Goal: Task Accomplishment & Management: Complete application form

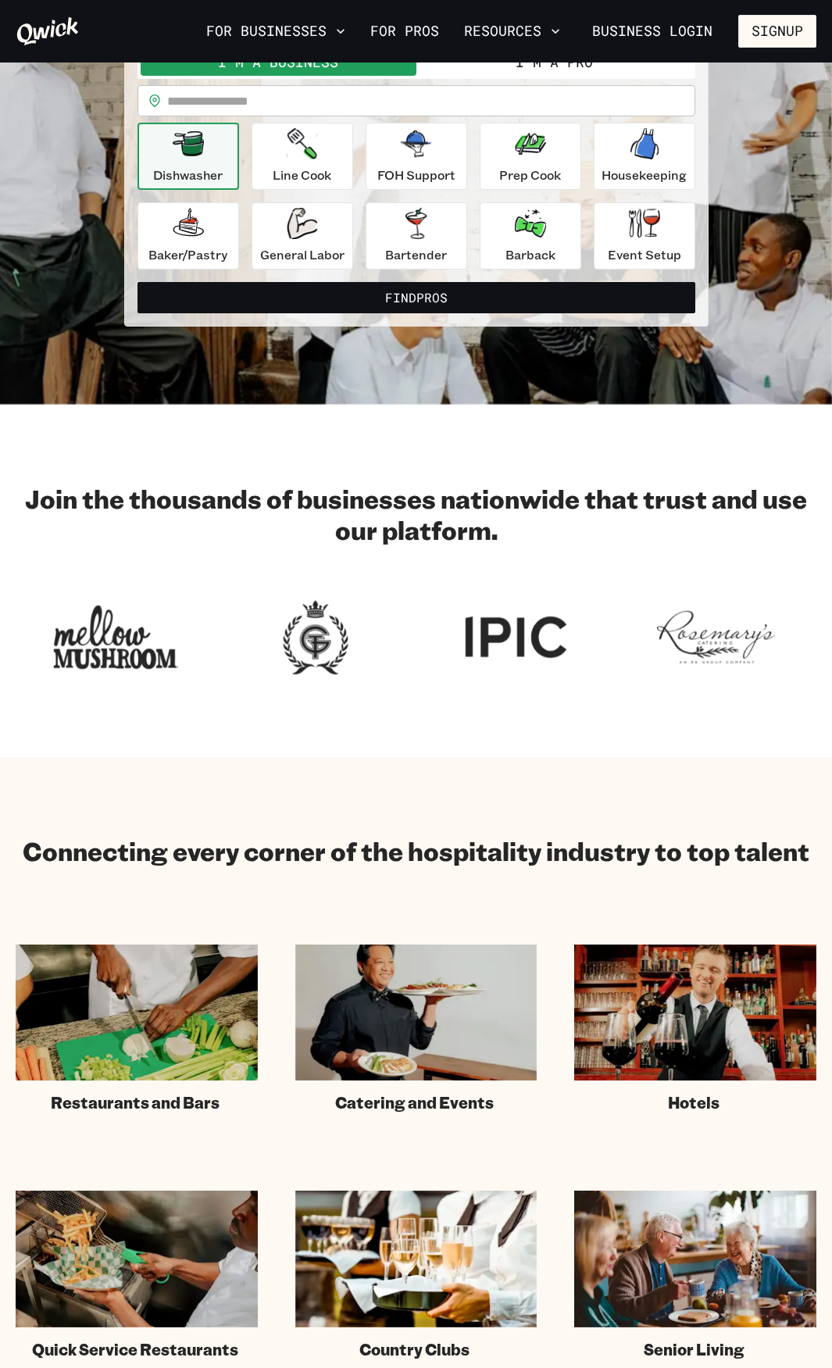
scroll to position [78, 0]
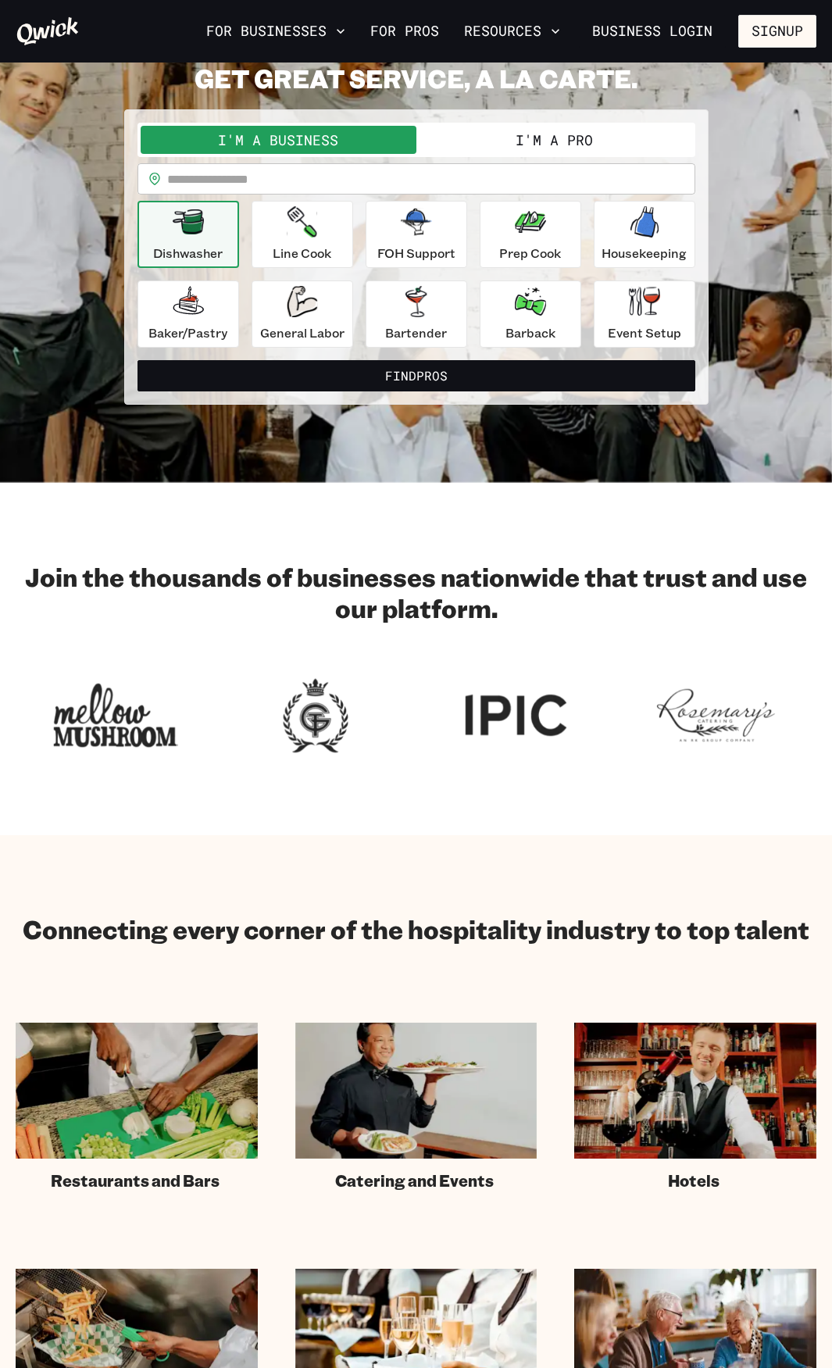
click at [578, 140] on button "I'm a Pro" at bounding box center [555, 140] width 276 height 28
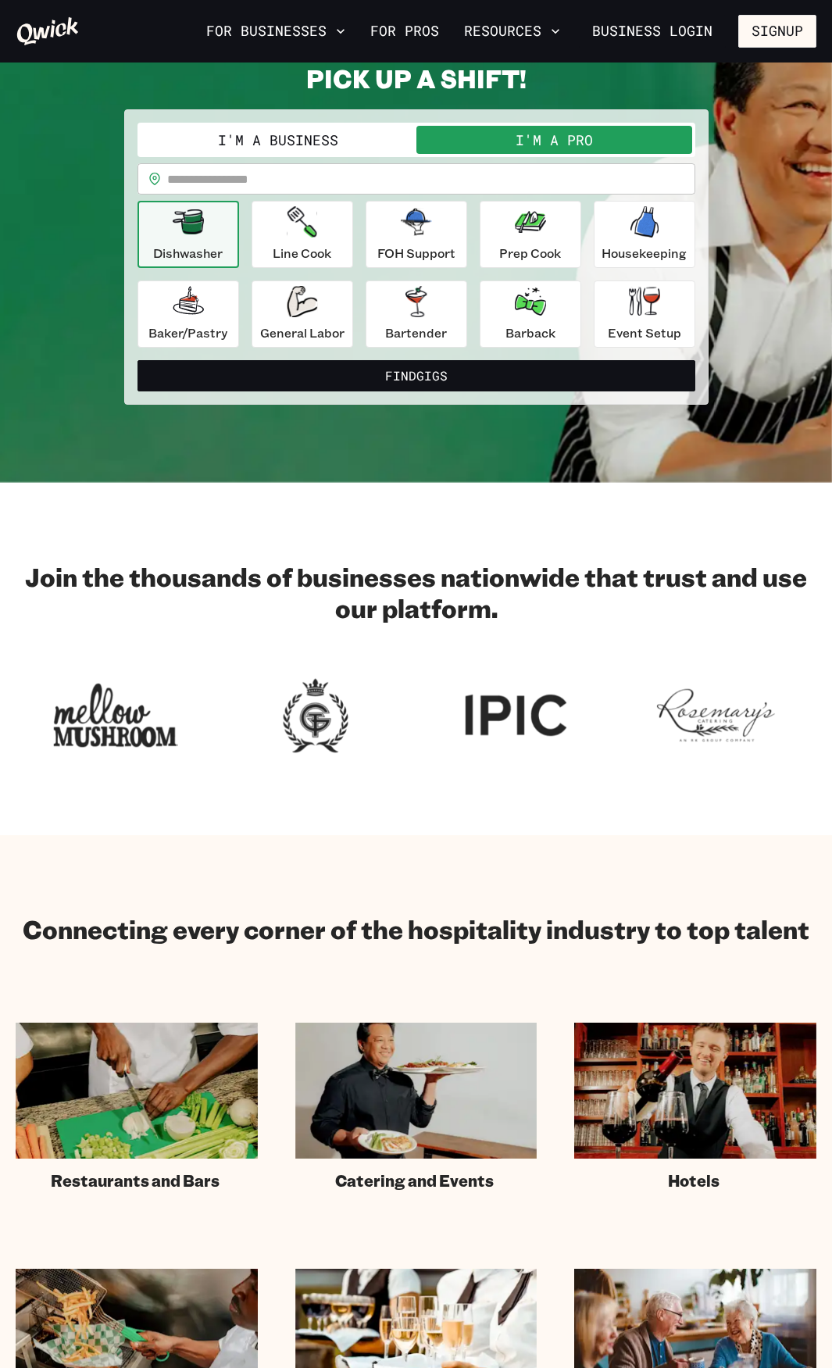
click at [309, 173] on input "text" at bounding box center [431, 178] width 528 height 31
type input "*****"
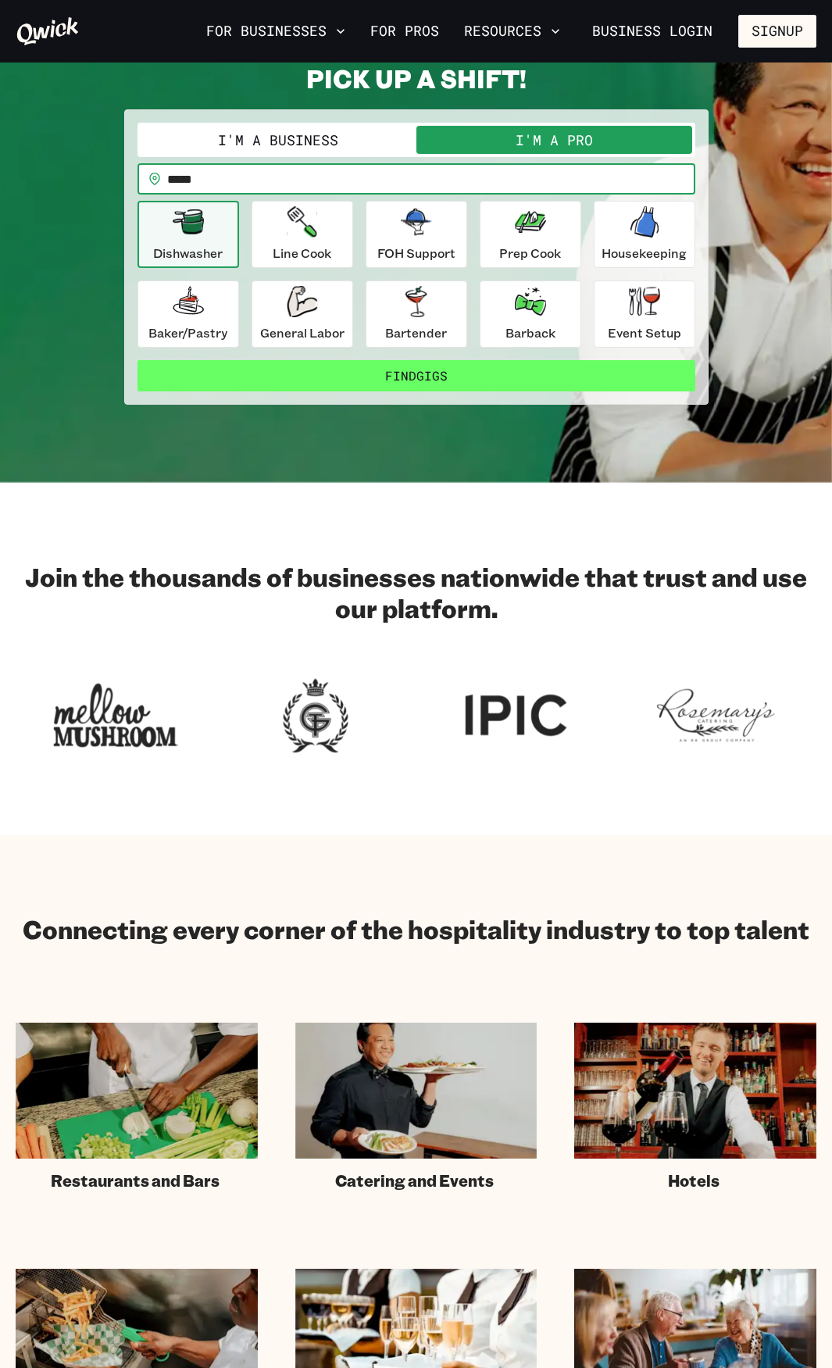
click at [399, 379] on button "Find Gigs" at bounding box center [417, 375] width 558 height 31
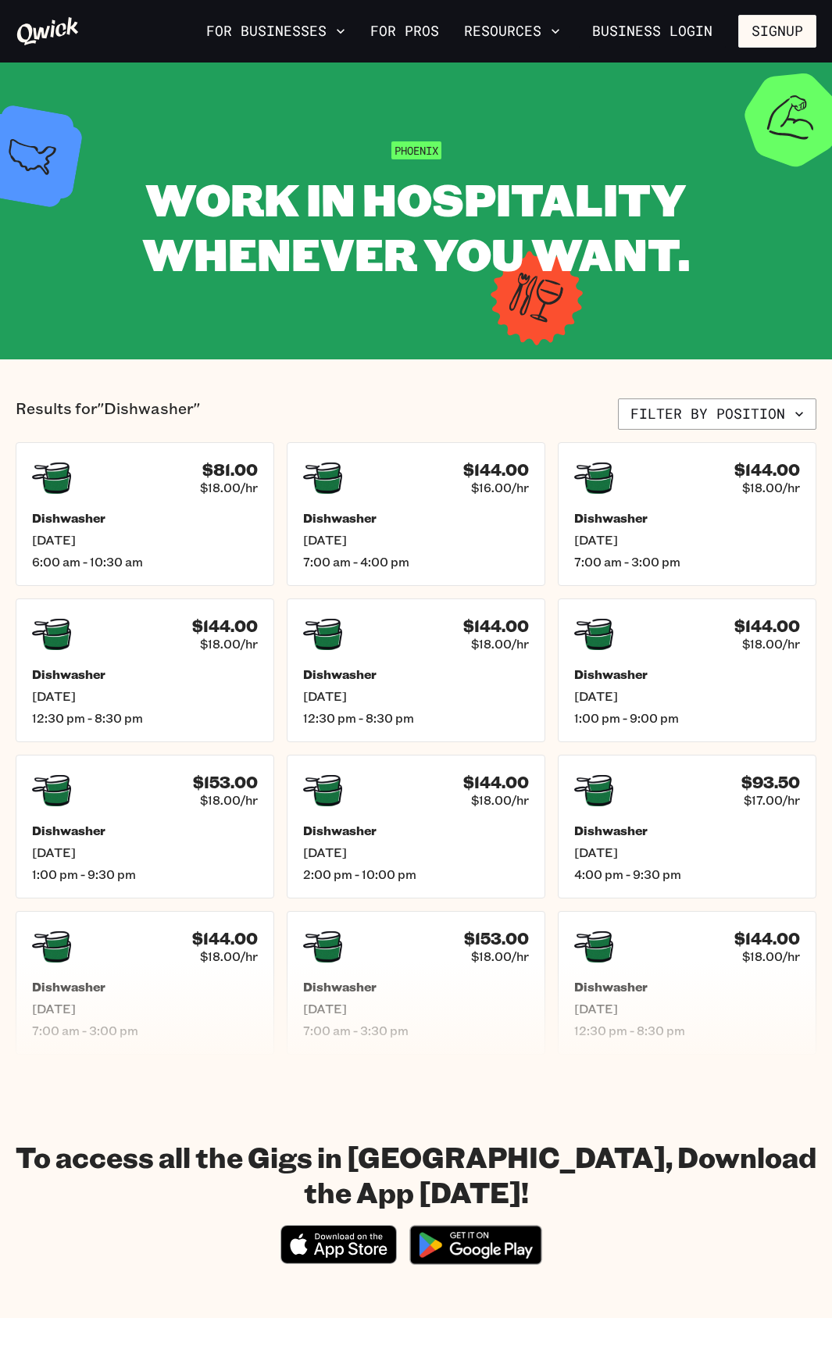
click at [40, 30] on icon at bounding box center [48, 31] width 62 height 28
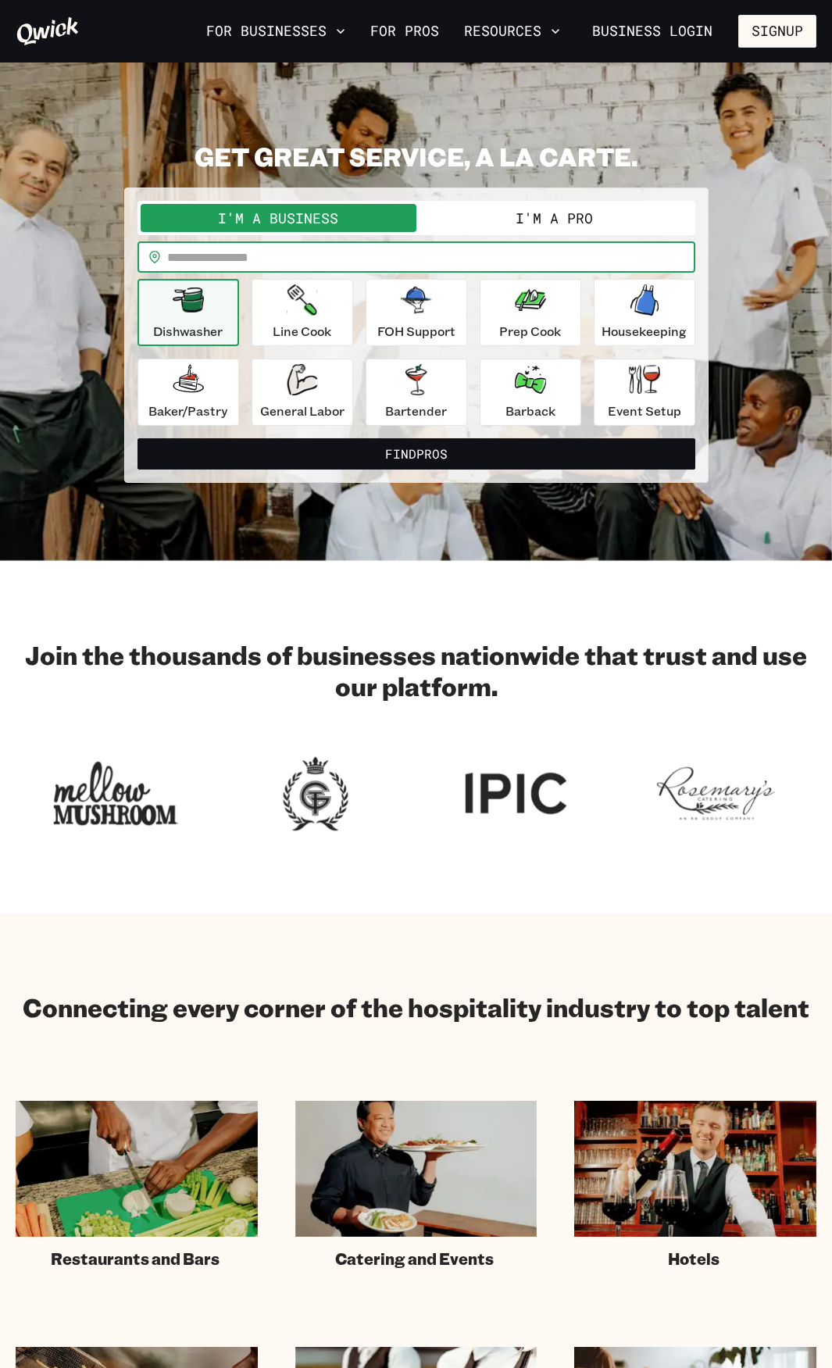
drag, startPoint x: 363, startPoint y: 259, endPoint x: 352, endPoint y: 262, distance: 10.6
click at [361, 259] on input "text" at bounding box center [431, 256] width 528 height 31
type input "*****"
click at [220, 299] on div "Dishwasher" at bounding box center [188, 312] width 70 height 56
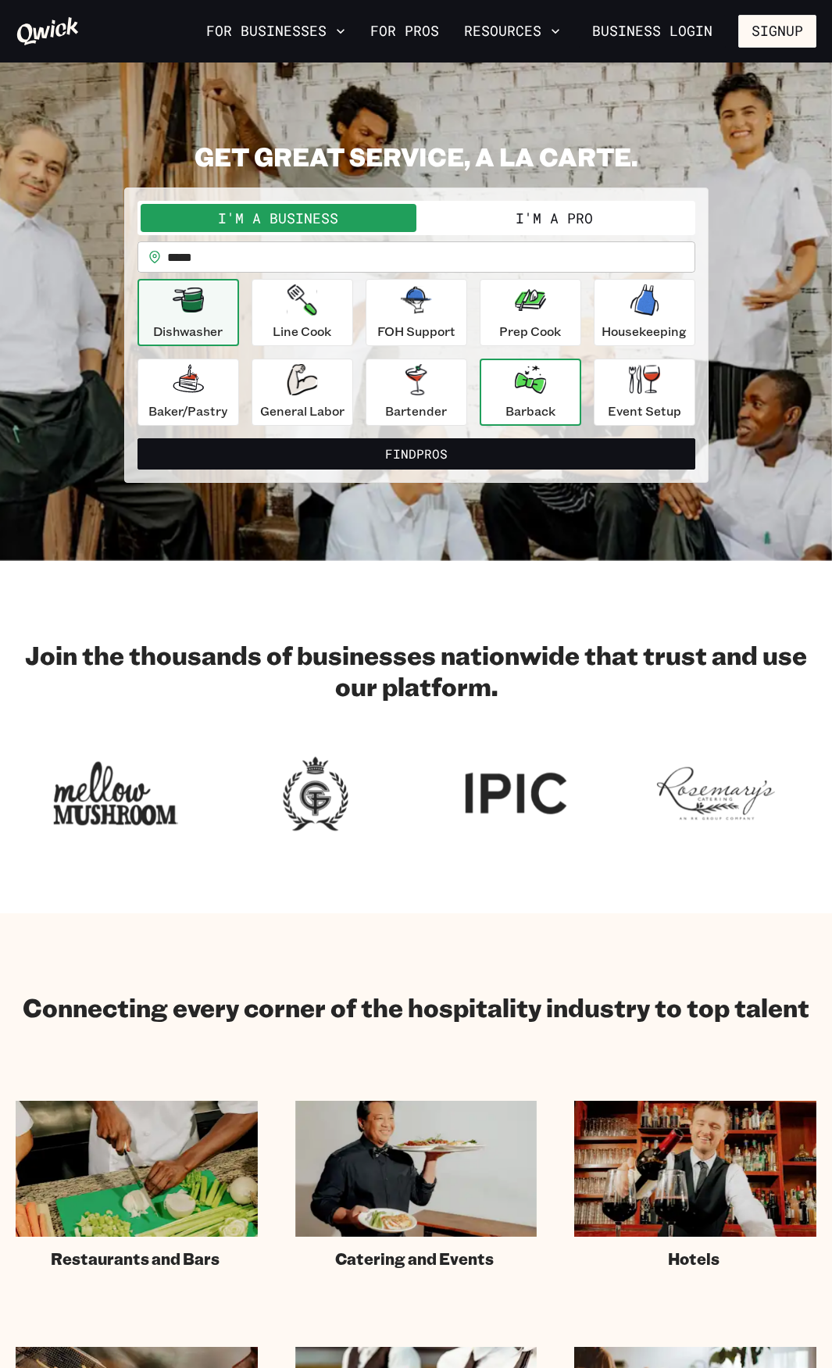
click at [507, 413] on p "Barback" at bounding box center [531, 411] width 50 height 19
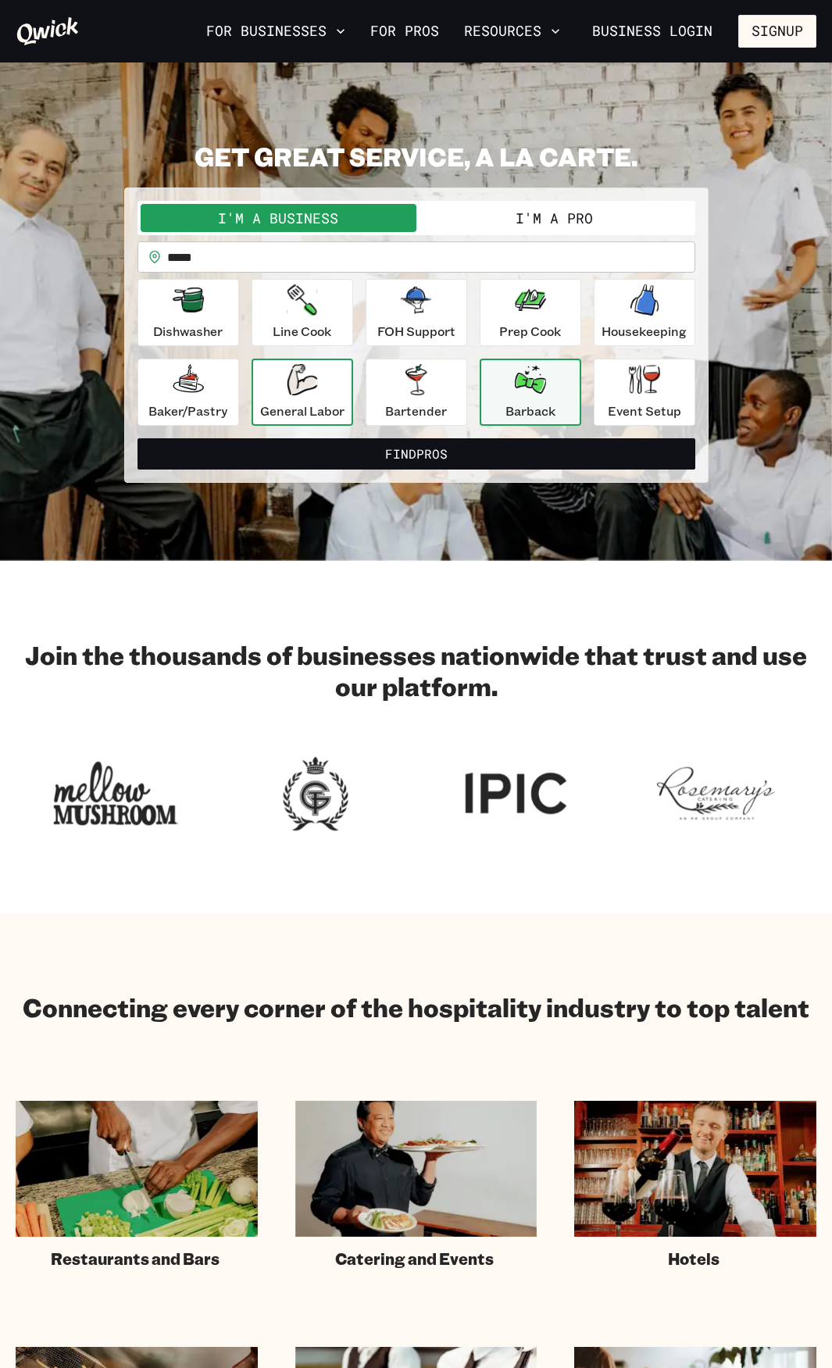
click at [333, 395] on div "General Labor" at bounding box center [302, 392] width 84 height 56
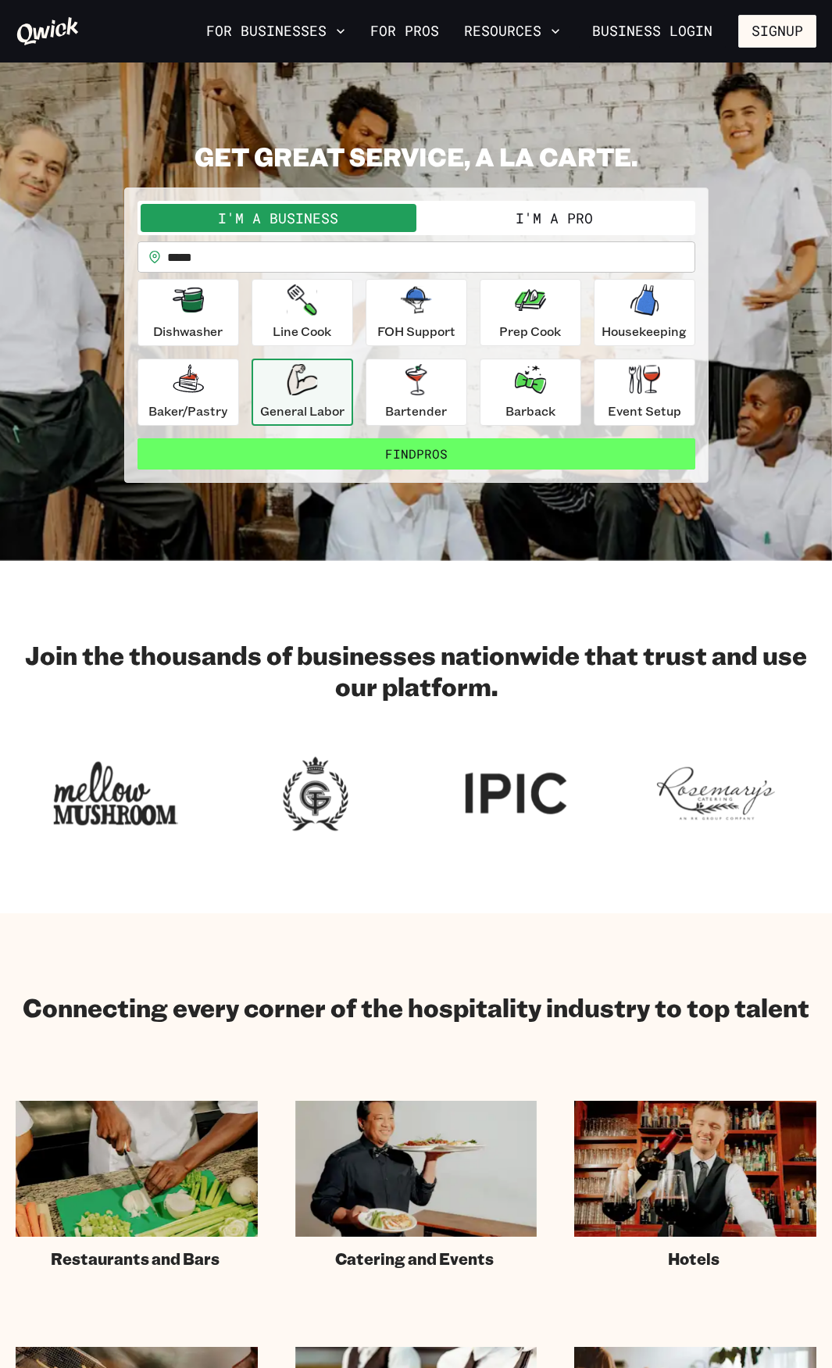
click at [338, 451] on button "Find Pros" at bounding box center [417, 453] width 558 height 31
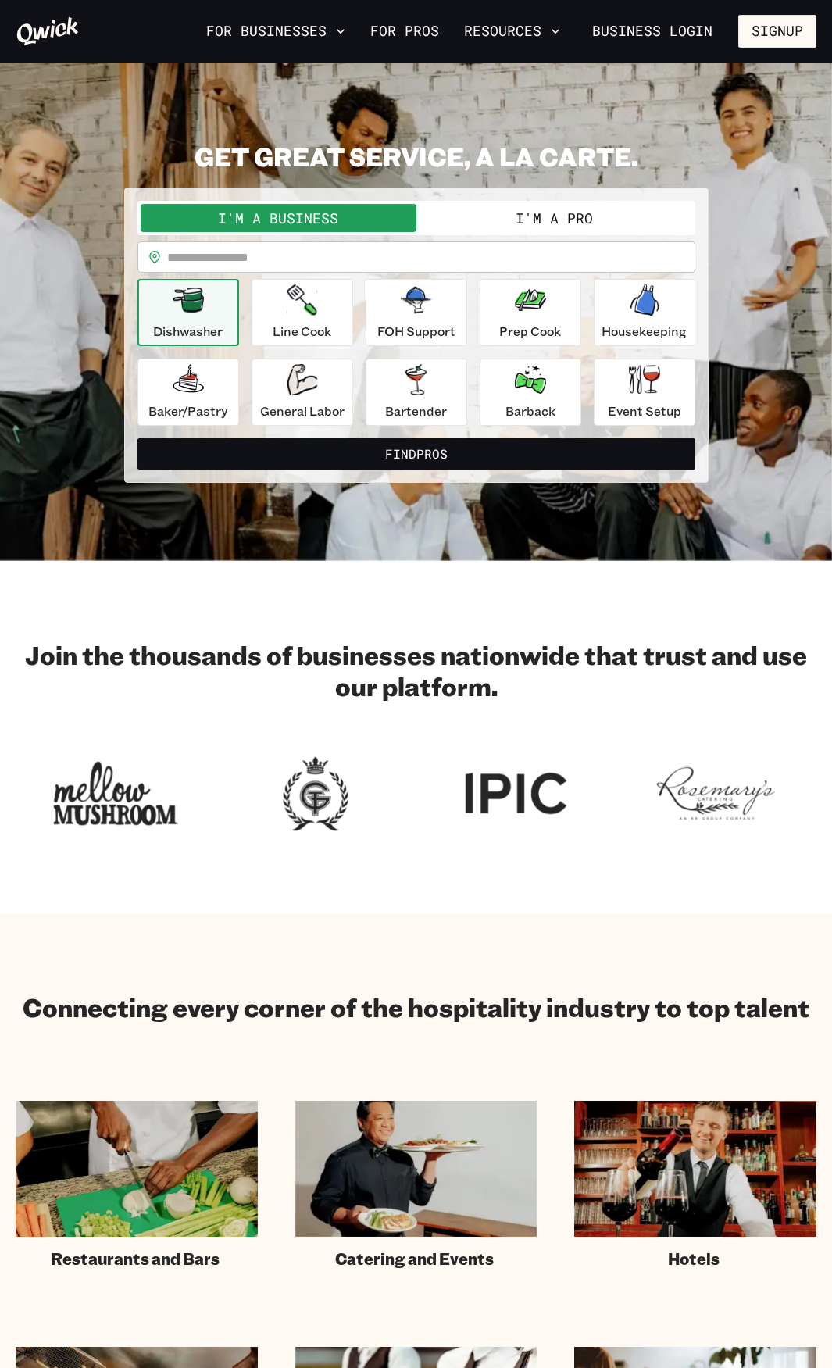
click at [500, 209] on button "I'm a Pro" at bounding box center [555, 218] width 276 height 28
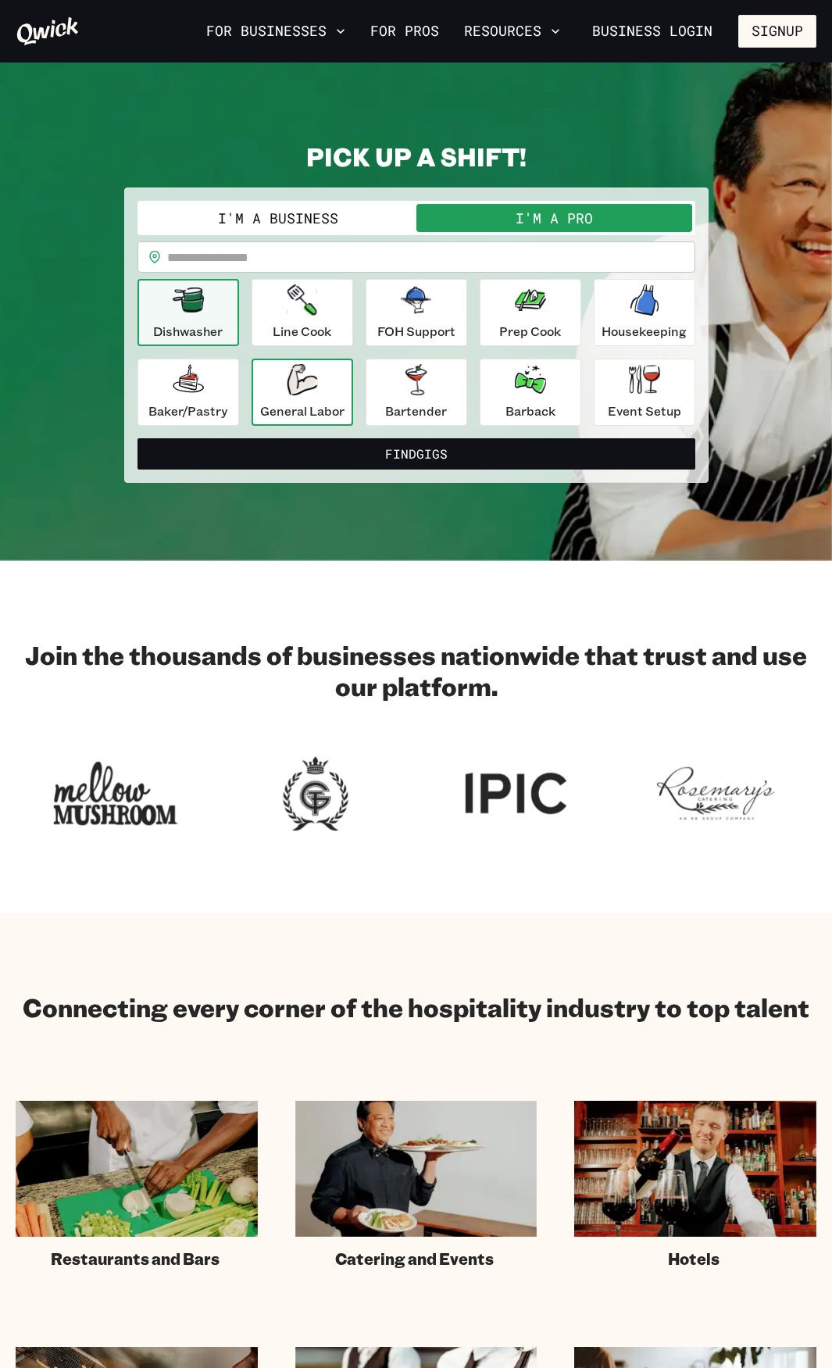
click at [331, 399] on div "General Labor" at bounding box center [302, 392] width 84 height 56
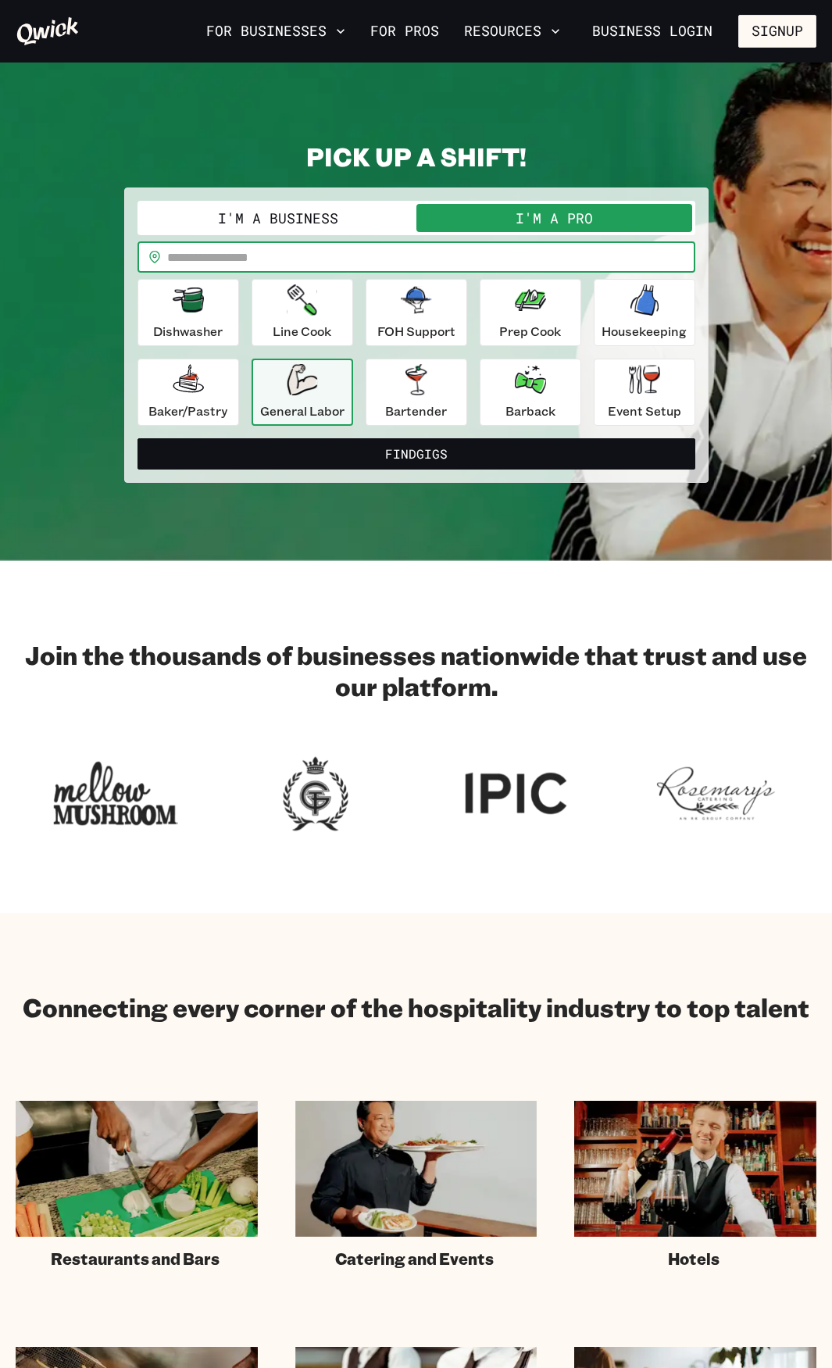
click at [319, 254] on input "text" at bounding box center [431, 256] width 528 height 31
type input "*****"
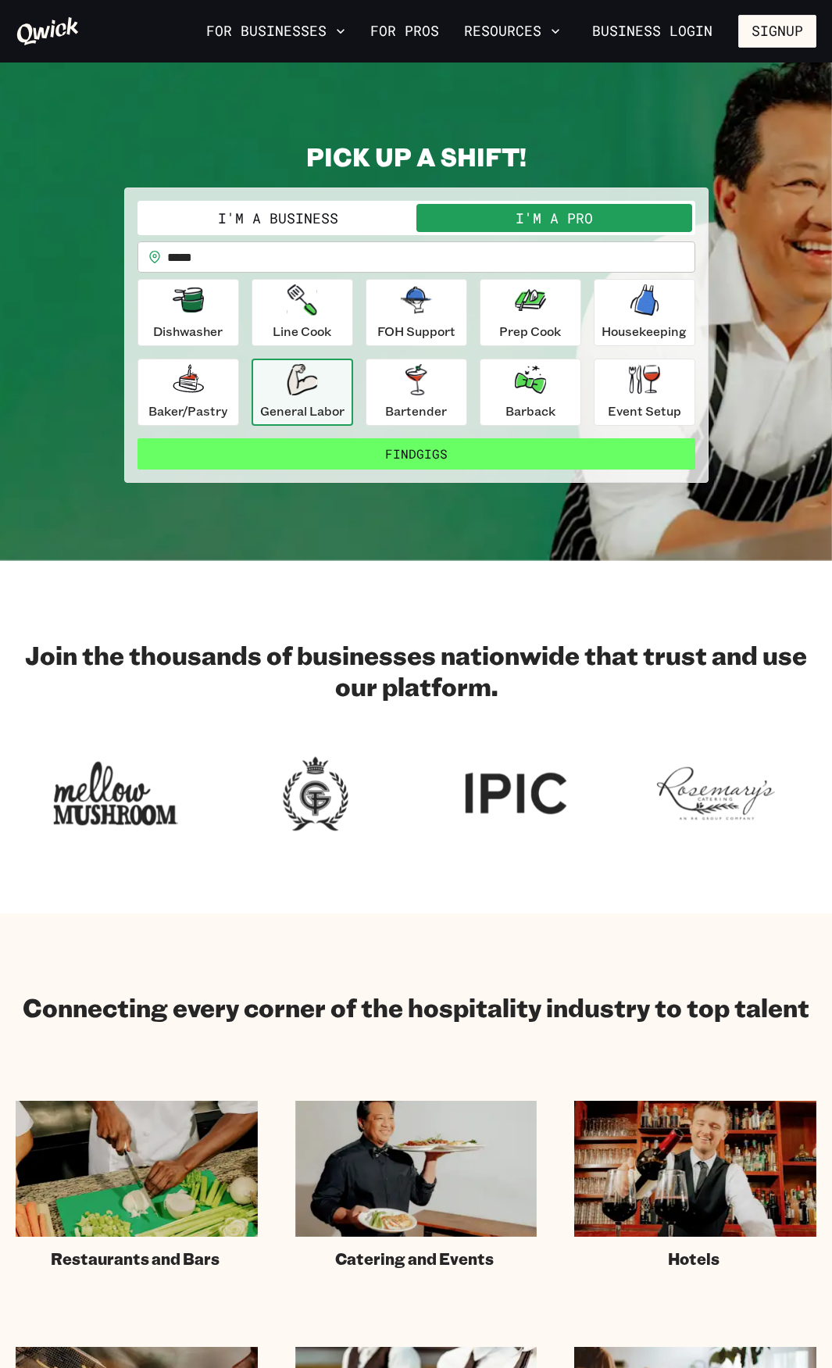
click at [384, 460] on button "Find Gigs" at bounding box center [417, 453] width 558 height 31
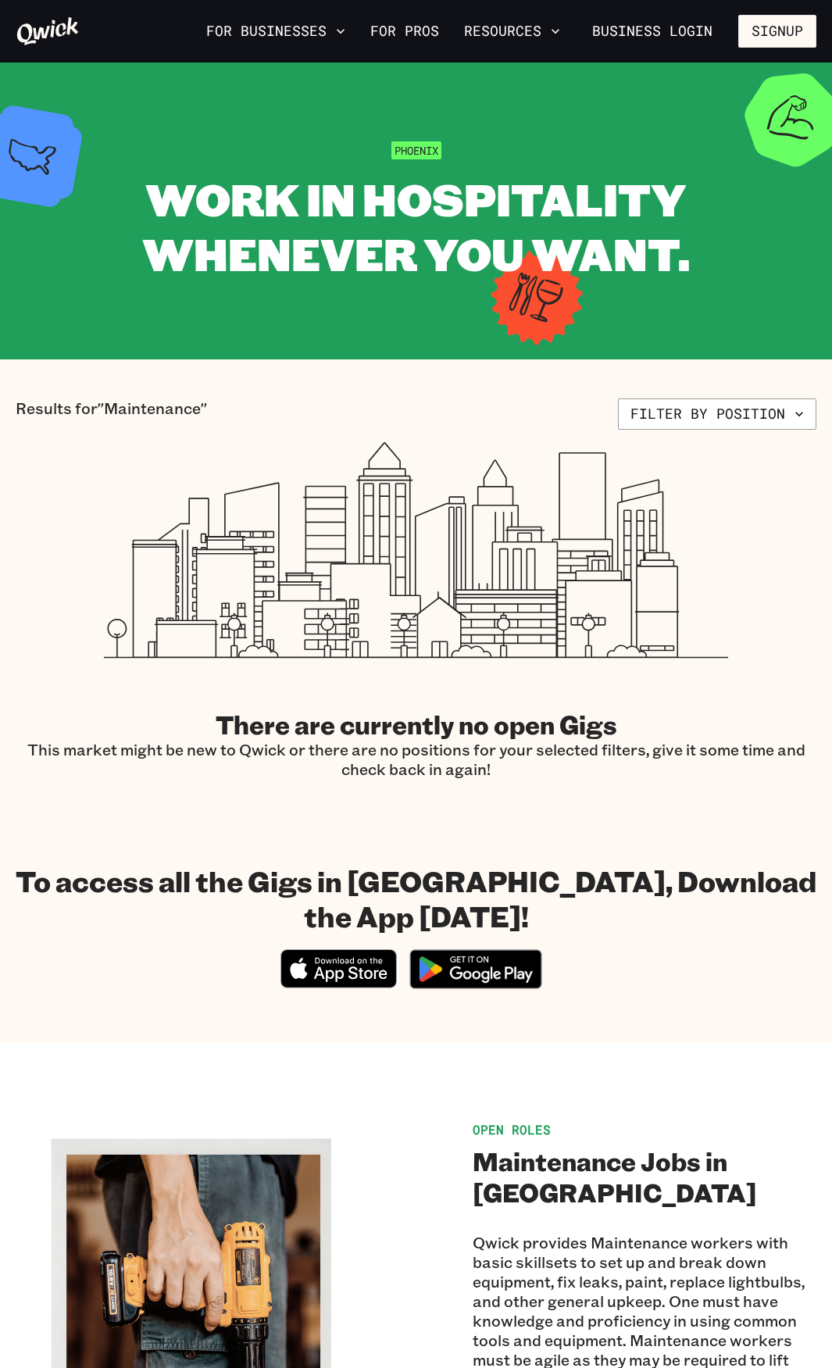
click at [42, 30] on icon at bounding box center [48, 31] width 62 height 28
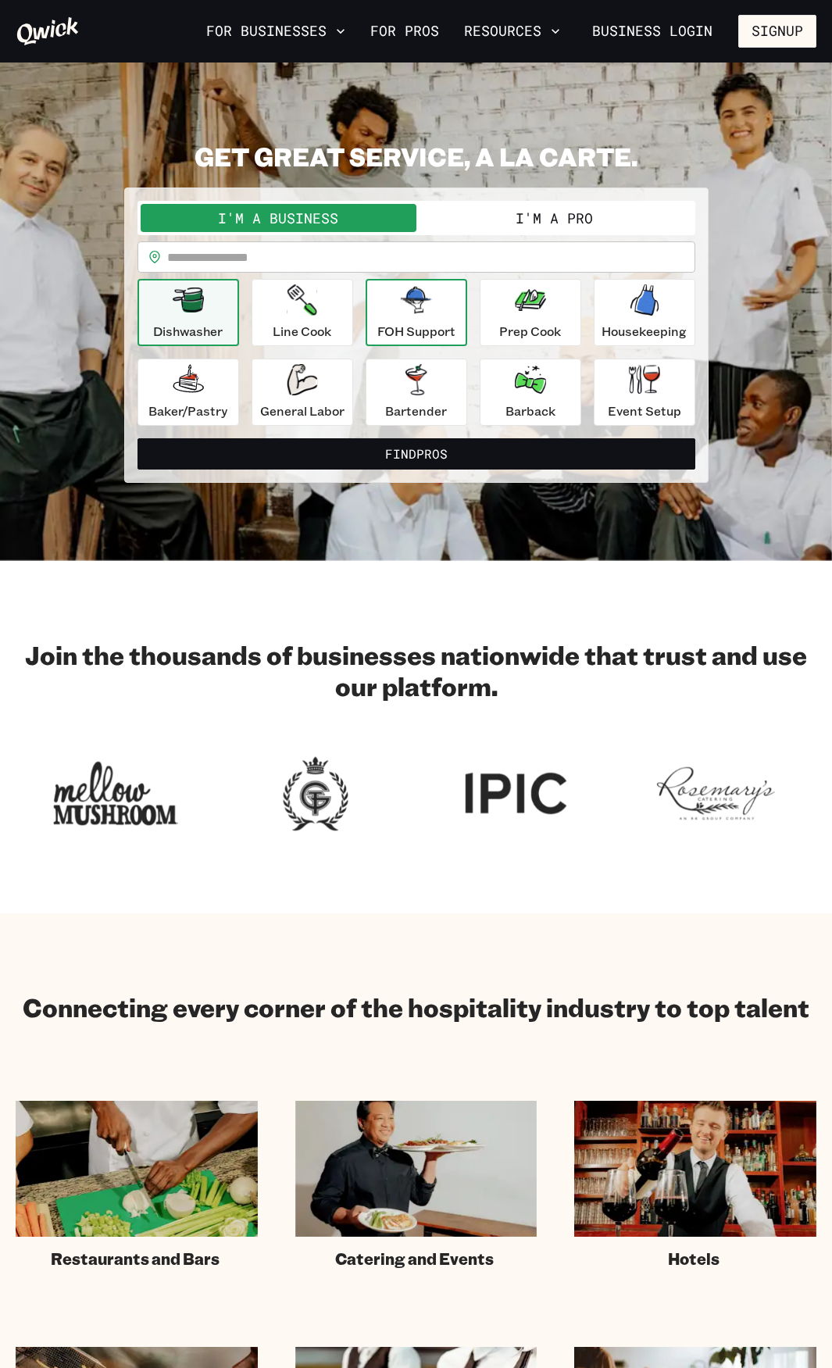
click at [424, 312] on icon "button" at bounding box center [416, 300] width 31 height 27
click at [530, 229] on button "I'm a Pro" at bounding box center [555, 218] width 276 height 28
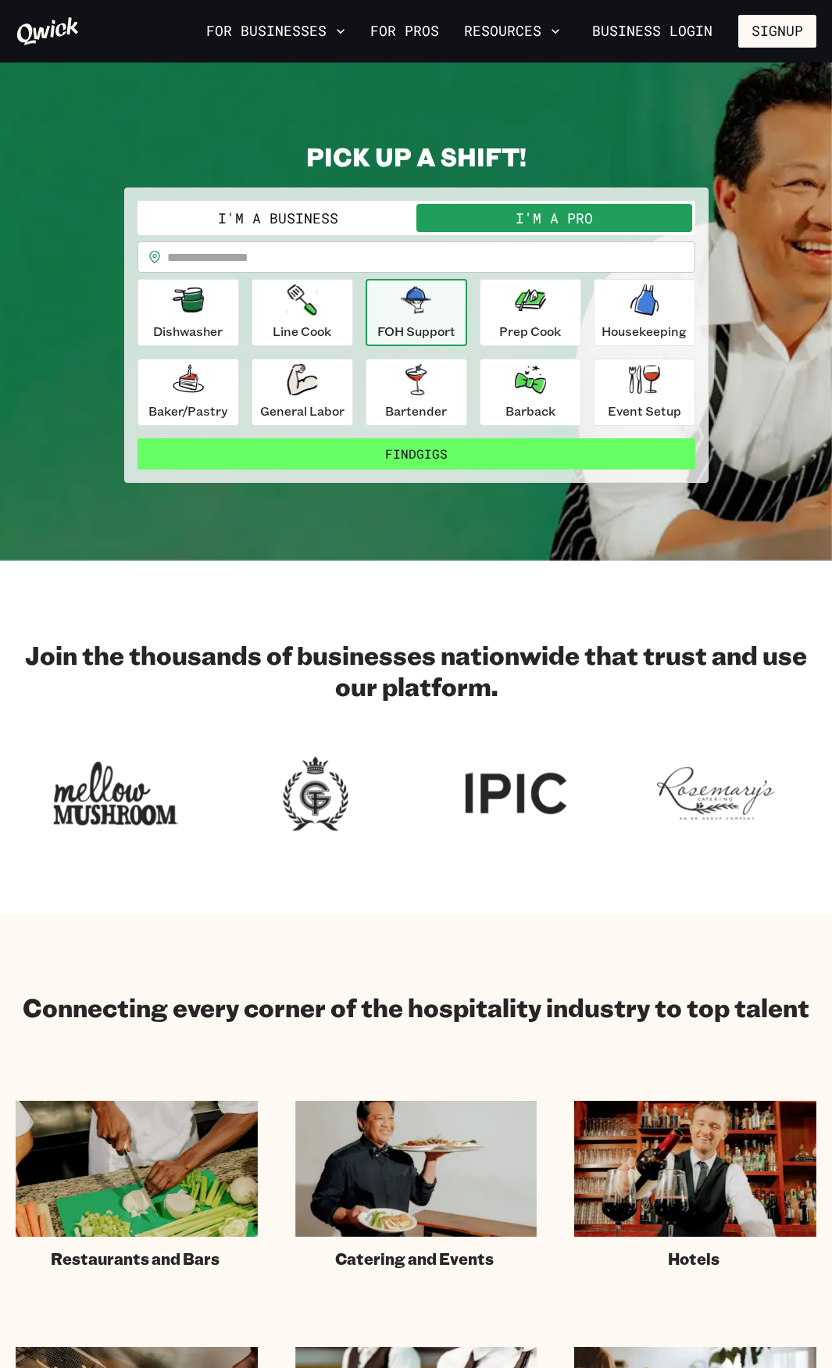
click at [406, 449] on button "Find Gigs" at bounding box center [417, 453] width 558 height 31
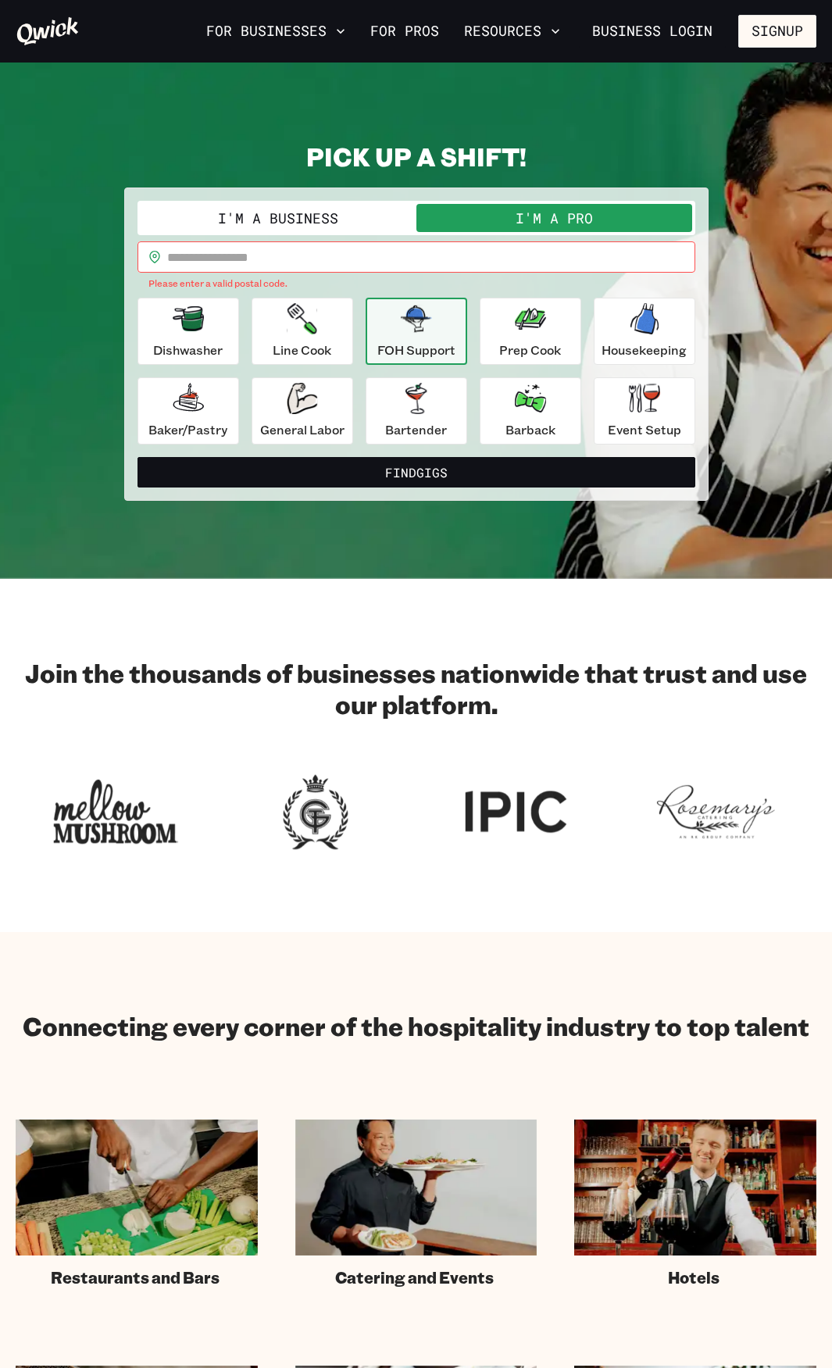
click at [348, 262] on input "text" at bounding box center [431, 256] width 528 height 31
type input "*****"
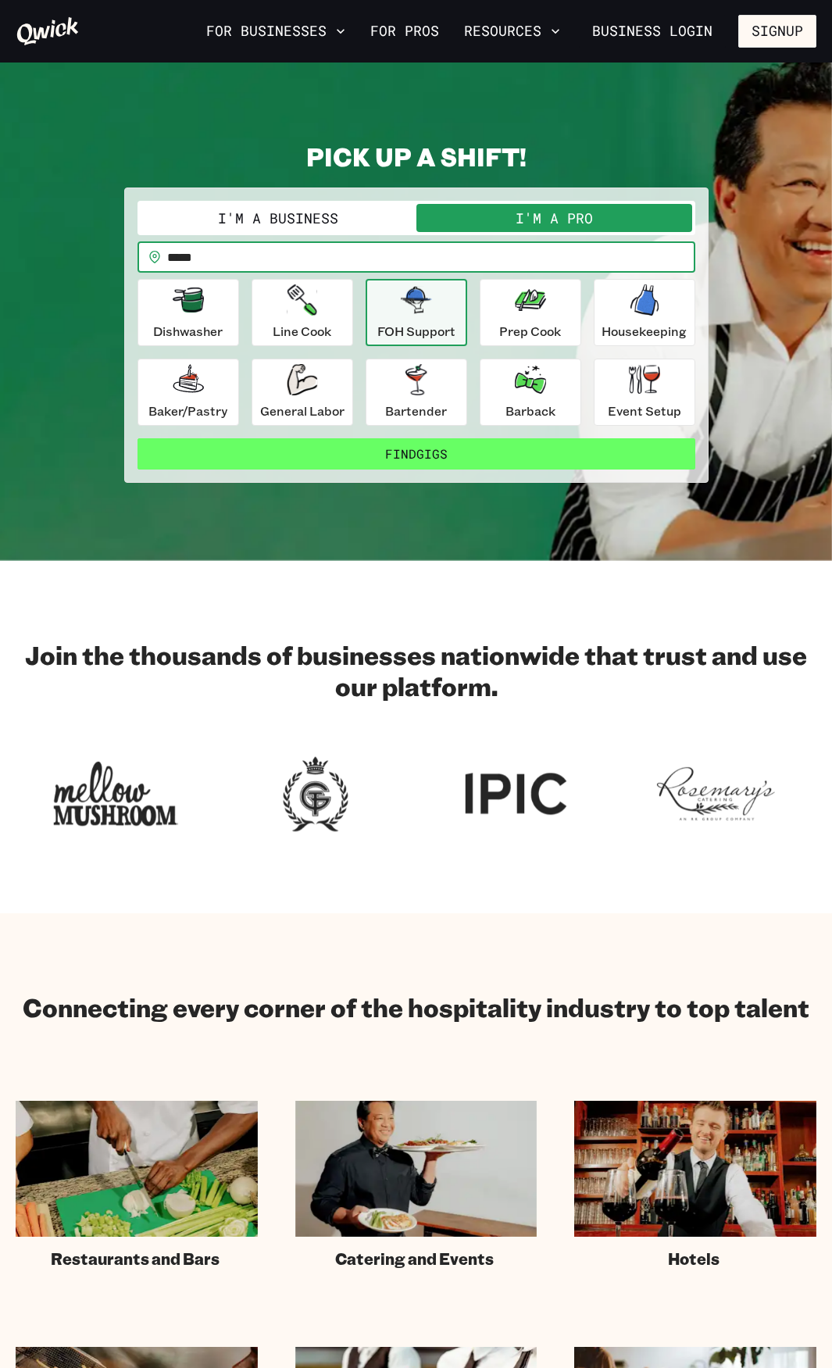
click at [376, 452] on button "Find Gigs" at bounding box center [417, 453] width 558 height 31
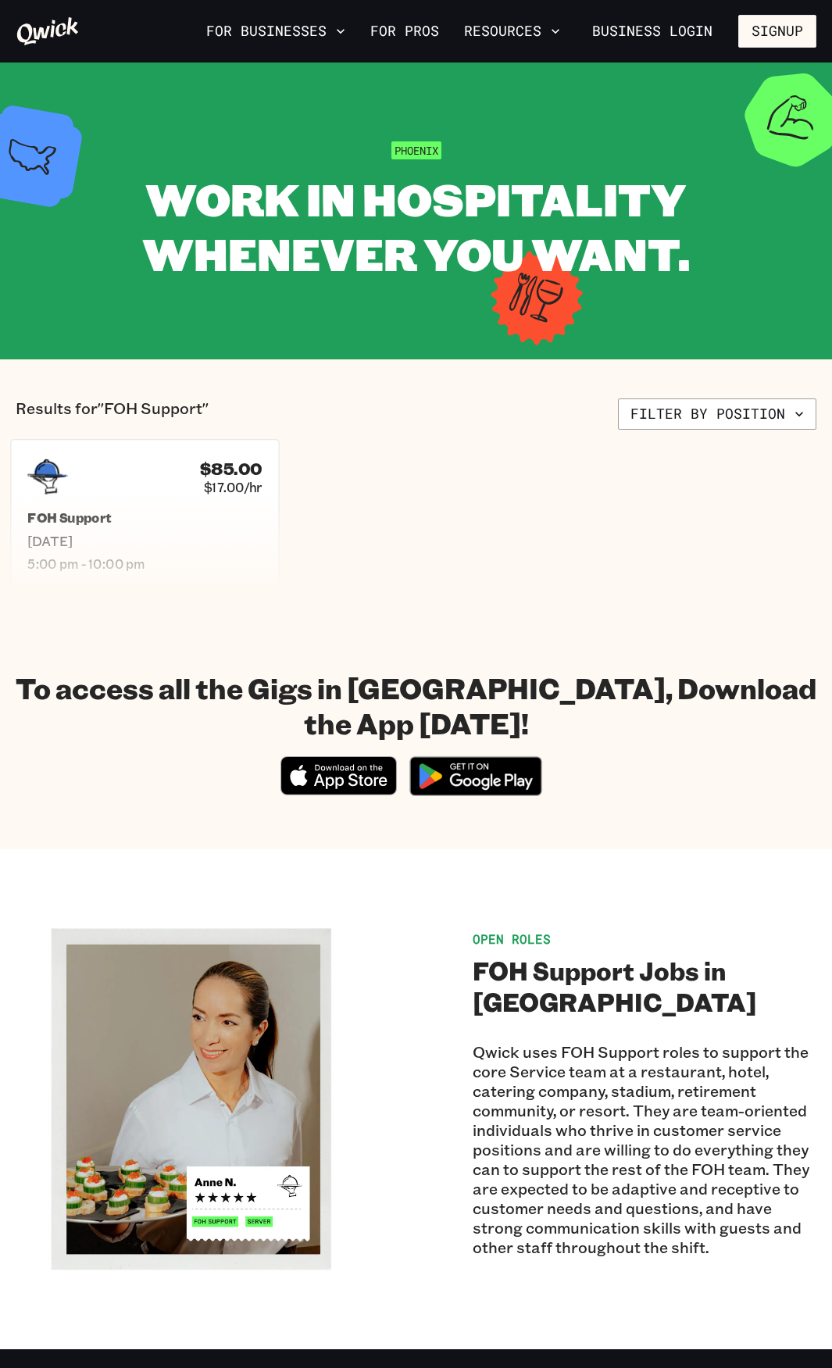
click at [105, 510] on h5 "FOH Support" at bounding box center [144, 518] width 235 height 16
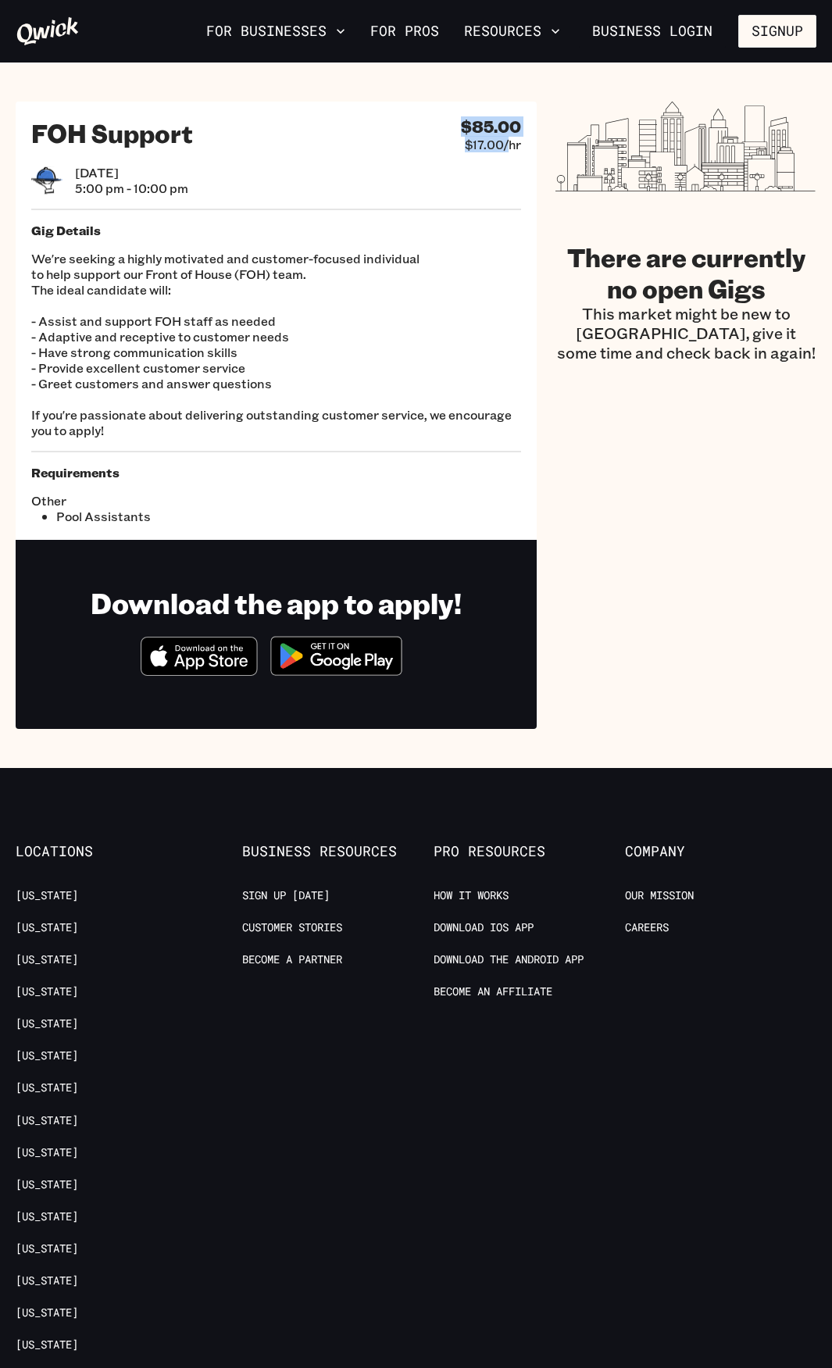
drag, startPoint x: 460, startPoint y: 126, endPoint x: 509, endPoint y: 140, distance: 50.5
click at [509, 140] on div "FOH Support $85.00 $17.00/hr" at bounding box center [276, 134] width 490 height 35
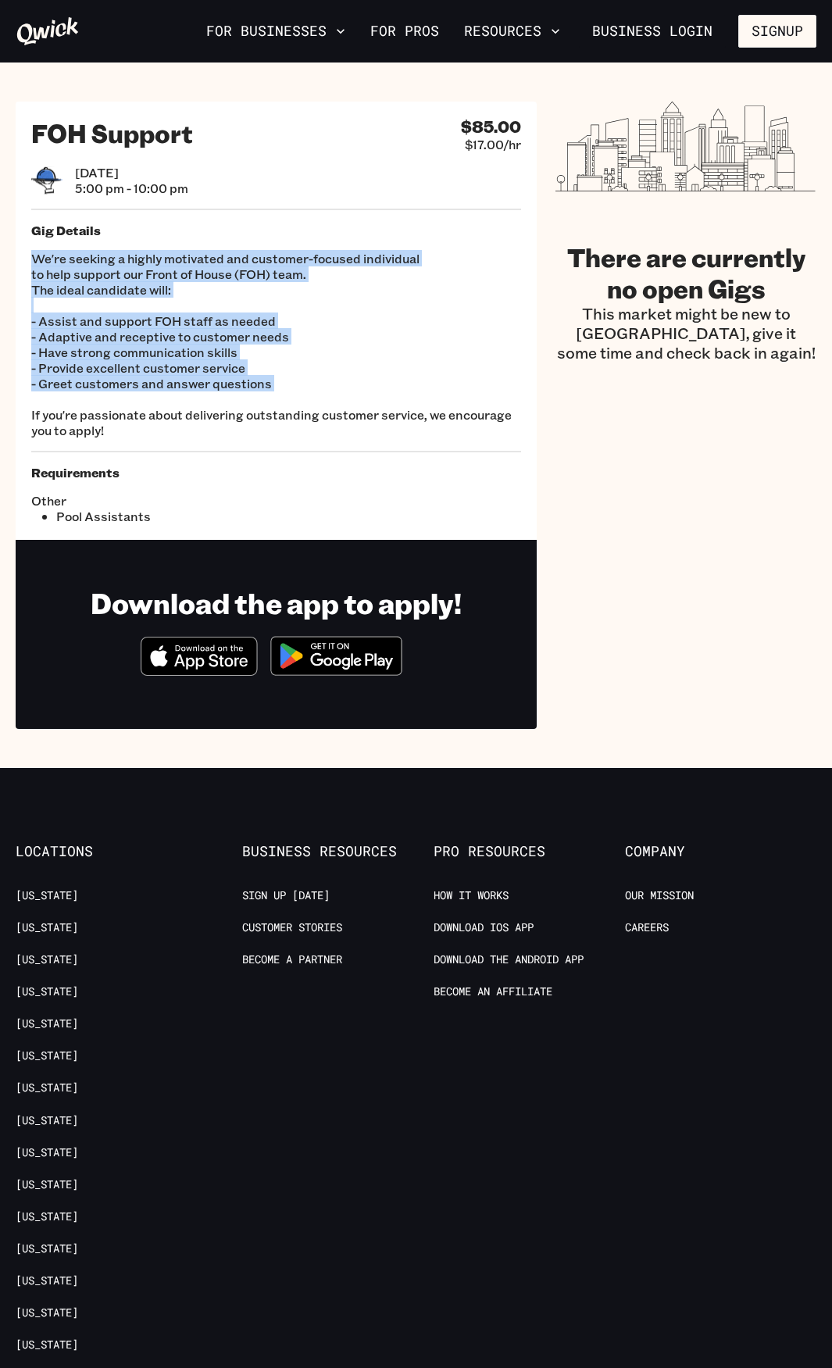
drag, startPoint x: 30, startPoint y: 257, endPoint x: 266, endPoint y: 395, distance: 273.2
click at [266, 395] on div "FOH Support $85.00 $17.00/hr [DATE] 5:00 pm - 10:00 pm Gig Details We're seekin…" at bounding box center [276, 321] width 521 height 438
click at [148, 342] on p "We're seeking a highly motivated and customer-focused individual to help suppor…" at bounding box center [276, 345] width 490 height 188
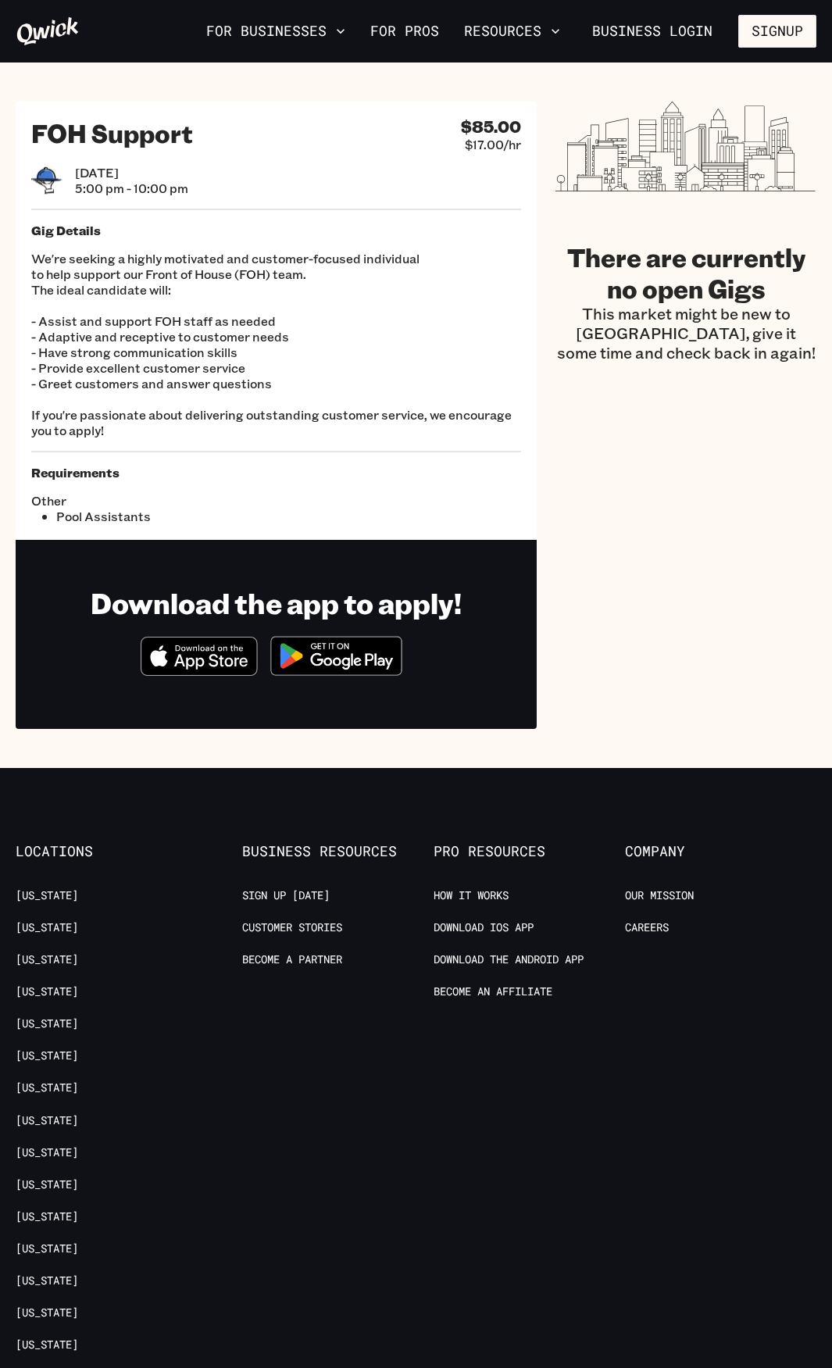
drag, startPoint x: 85, startPoint y: 315, endPoint x: 77, endPoint y: 313, distance: 8.7
drag, startPoint x: 77, startPoint y: 313, endPoint x: 23, endPoint y: 300, distance: 54.8
click at [23, 300] on div "FOH Support $85.00 $17.00/hr [DATE] 5:00 pm - 10:00 pm Gig Details We're seekin…" at bounding box center [276, 321] width 521 height 438
drag, startPoint x: 30, startPoint y: 134, endPoint x: 232, endPoint y: 153, distance: 202.6
click at [232, 153] on div "FOH Support $85.00 $17.00/hr [DATE] 5:00 pm - 10:00 pm Gig Details We're seekin…" at bounding box center [276, 321] width 521 height 438
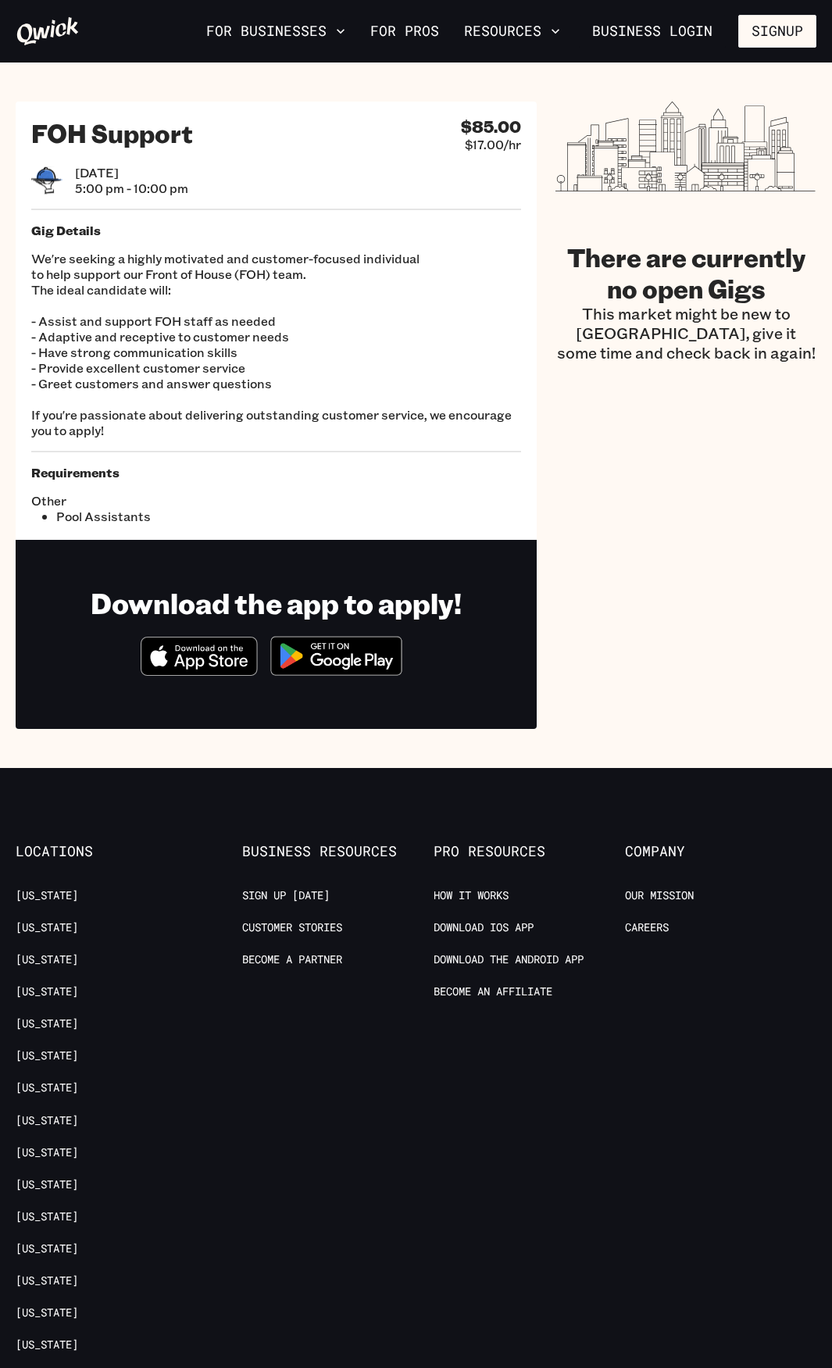
drag, startPoint x: 165, startPoint y: 188, endPoint x: 88, endPoint y: 188, distance: 76.6
click at [163, 189] on span "5:00 pm - 10:00 pm" at bounding box center [131, 189] width 113 height 16
click at [48, 168] on icon at bounding box center [46, 180] width 31 height 27
drag, startPoint x: 207, startPoint y: 204, endPoint x: 286, endPoint y: 292, distance: 118.4
click at [281, 266] on div "FOH Support $85.00 $17.00/hr [DATE] 5:00 pm - 10:00 pm Gig Details We're seekin…" at bounding box center [276, 321] width 521 height 438
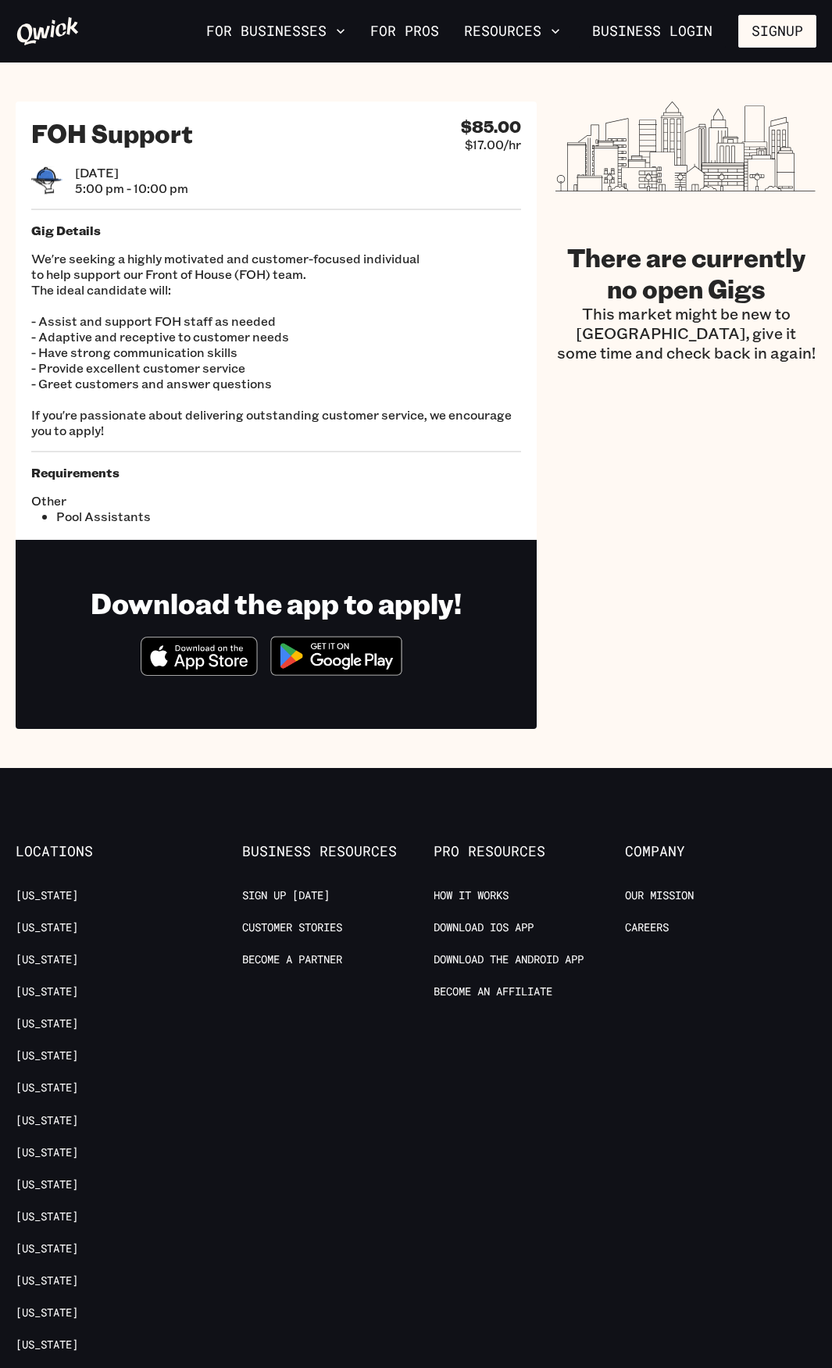
click at [274, 538] on div "FOH Support $85.00 $17.00/hr [DATE] 5:00 pm - 10:00 pm Gig Details We're seekin…" at bounding box center [276, 321] width 521 height 438
click at [36, 894] on link "[US_STATE]" at bounding box center [47, 896] width 63 height 15
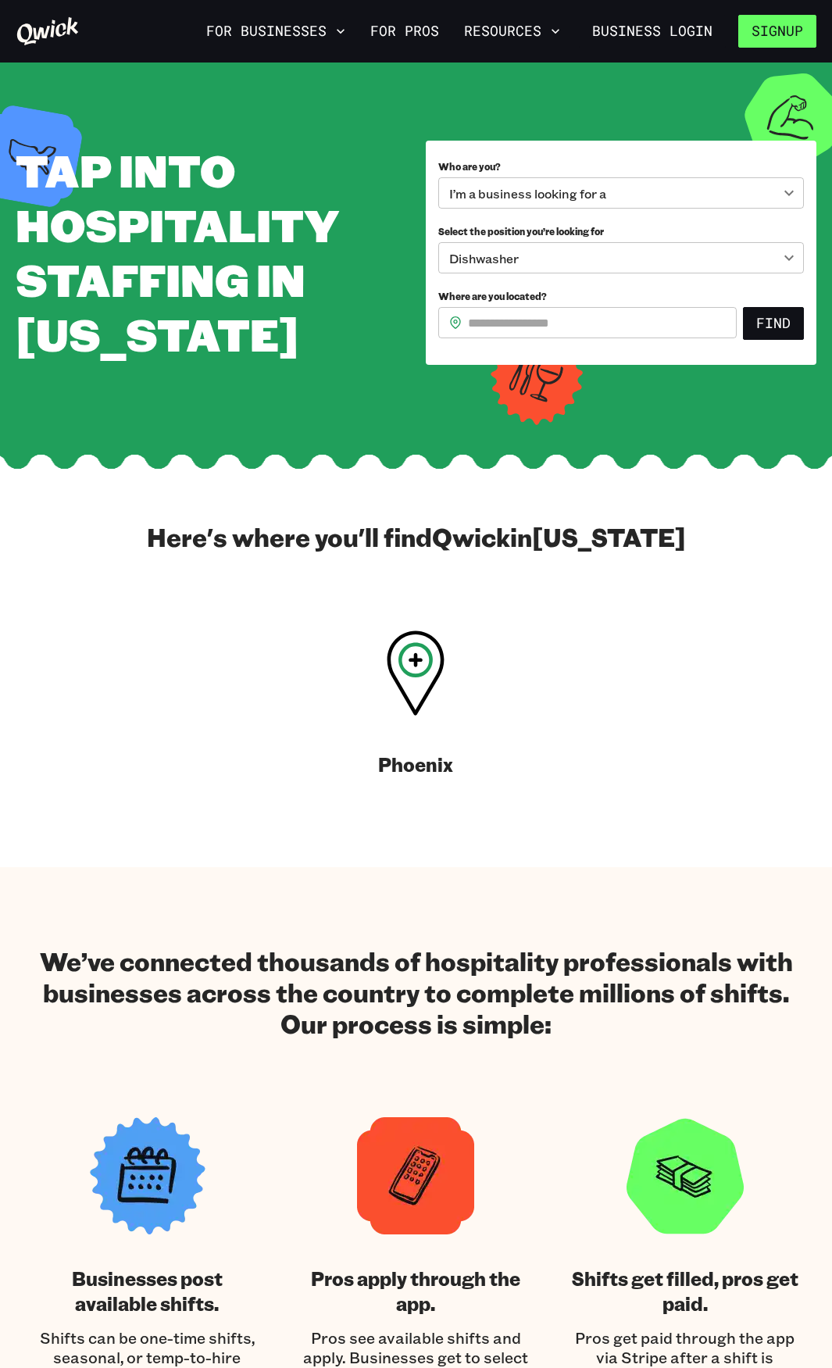
click at [774, 29] on button "Signup" at bounding box center [777, 31] width 78 height 33
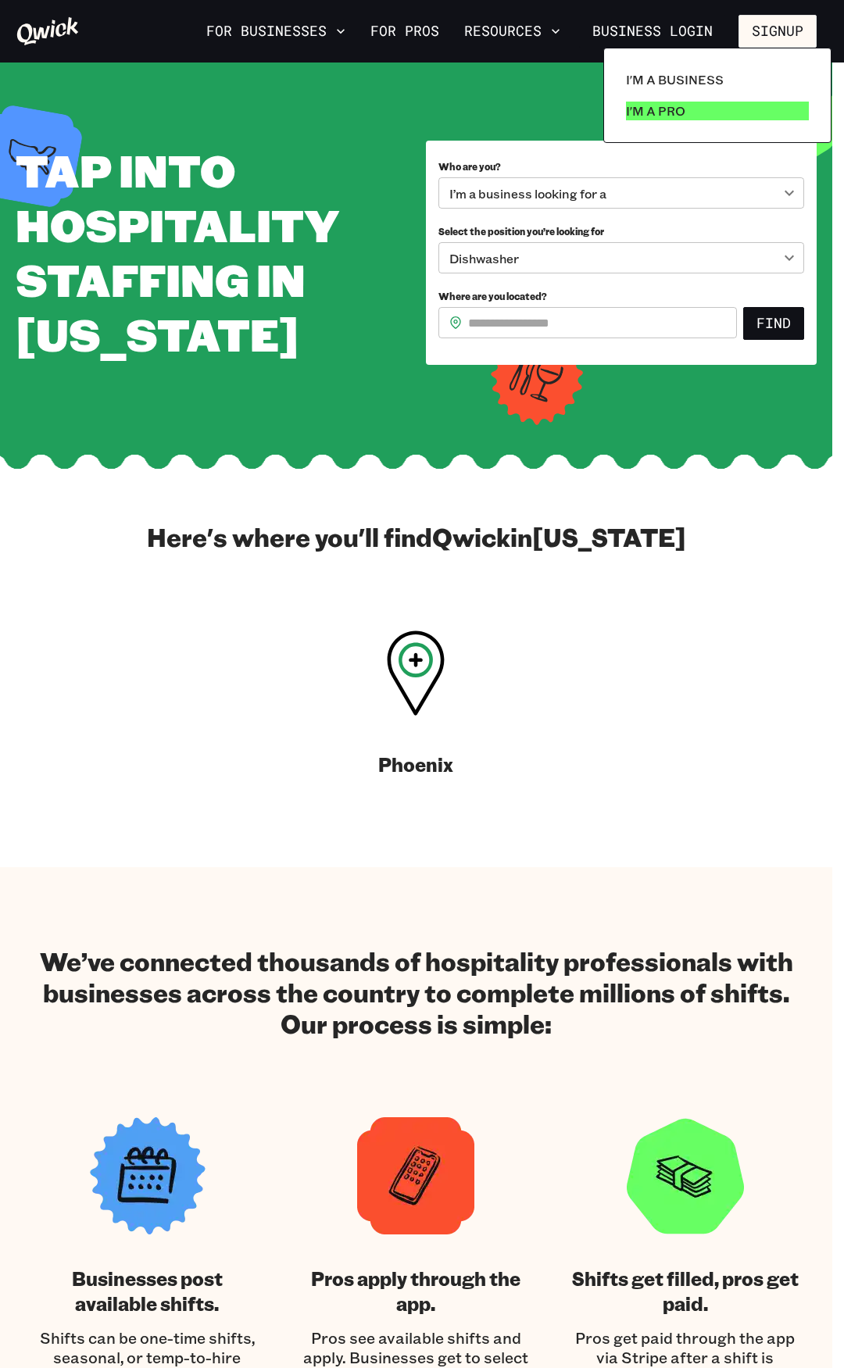
click at [696, 105] on link "I'm a Pro" at bounding box center [717, 110] width 195 height 31
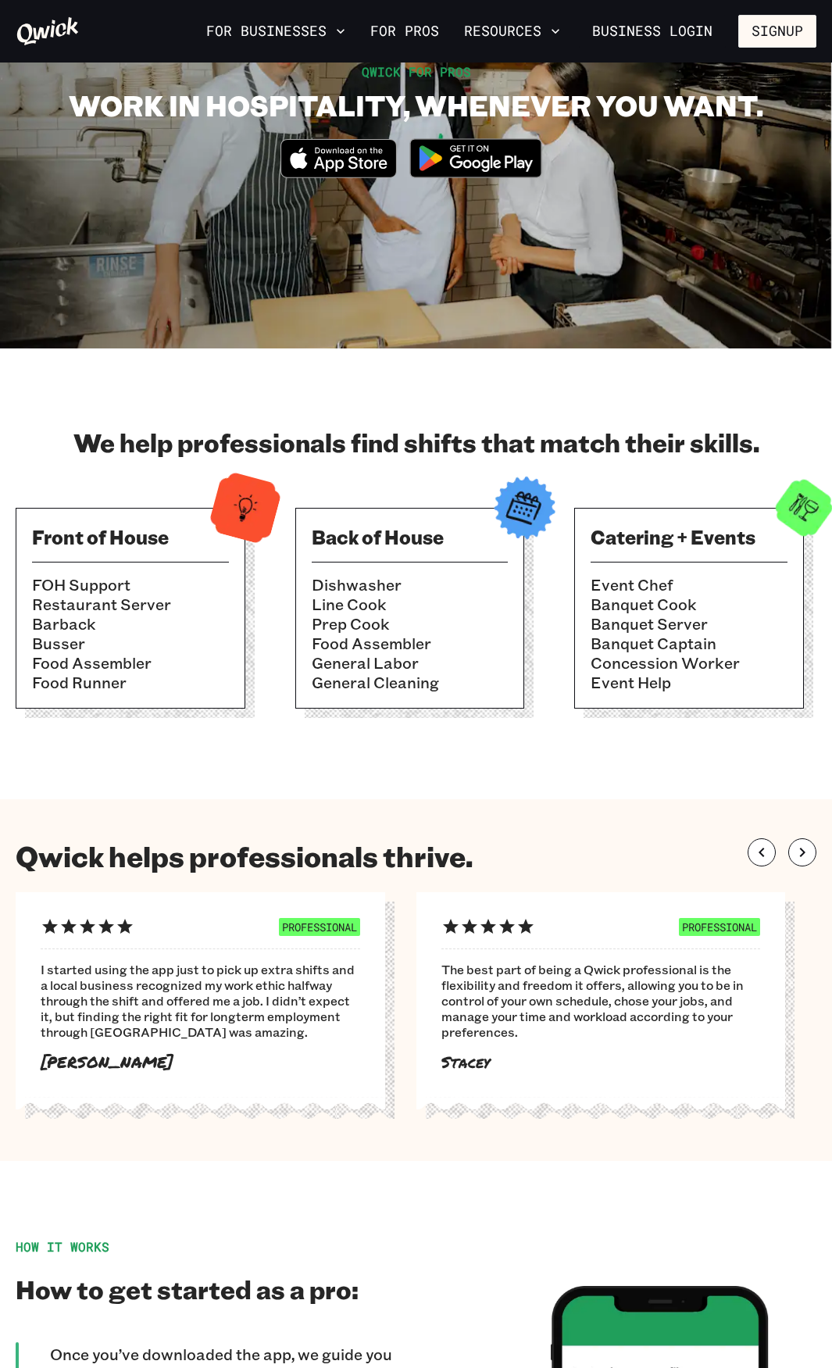
scroll to position [234, 0]
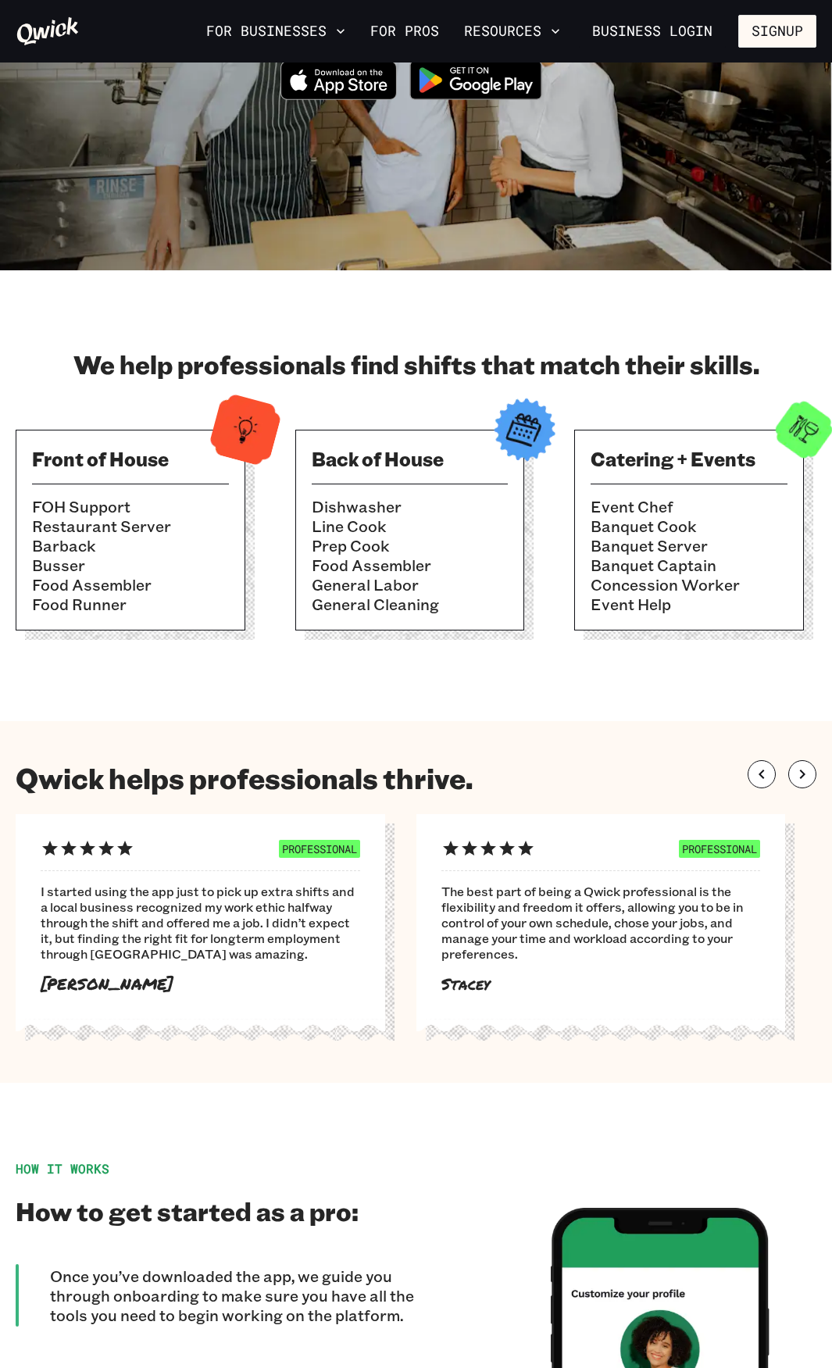
click at [81, 453] on h3 "Front of House" at bounding box center [130, 458] width 197 height 25
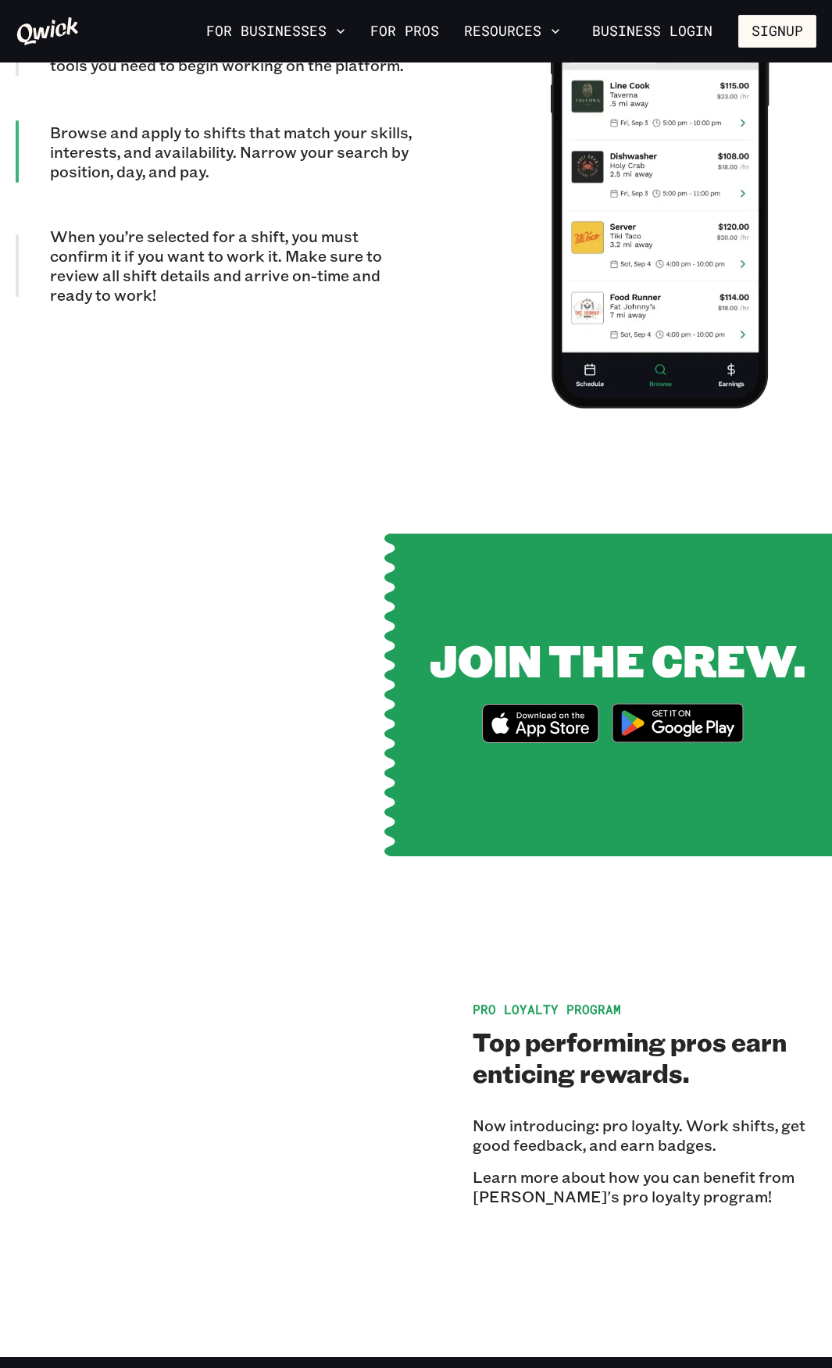
scroll to position [1641, 0]
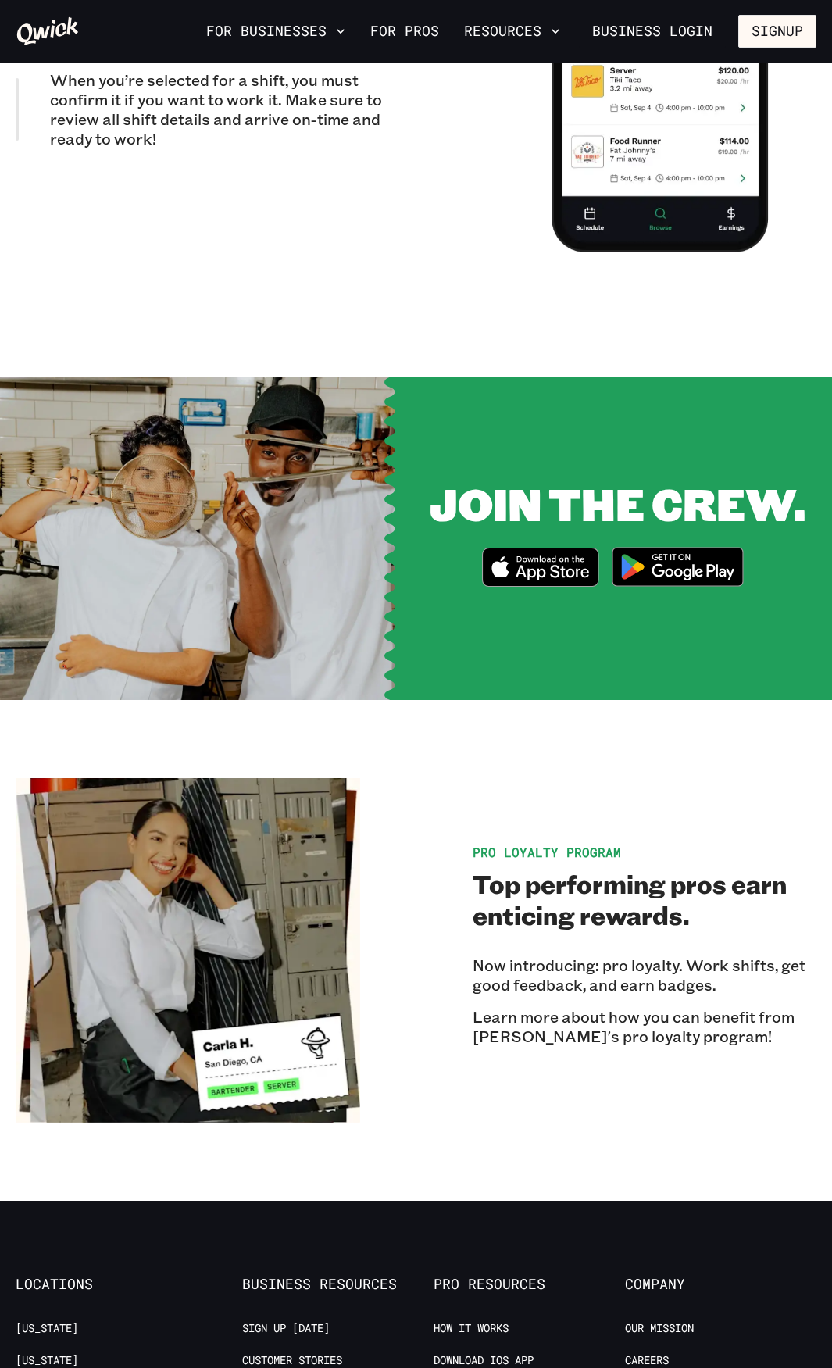
click at [534, 561] on icon "Download on the App Store" at bounding box center [540, 568] width 115 height 38
